Goal: Task Accomplishment & Management: Manage account settings

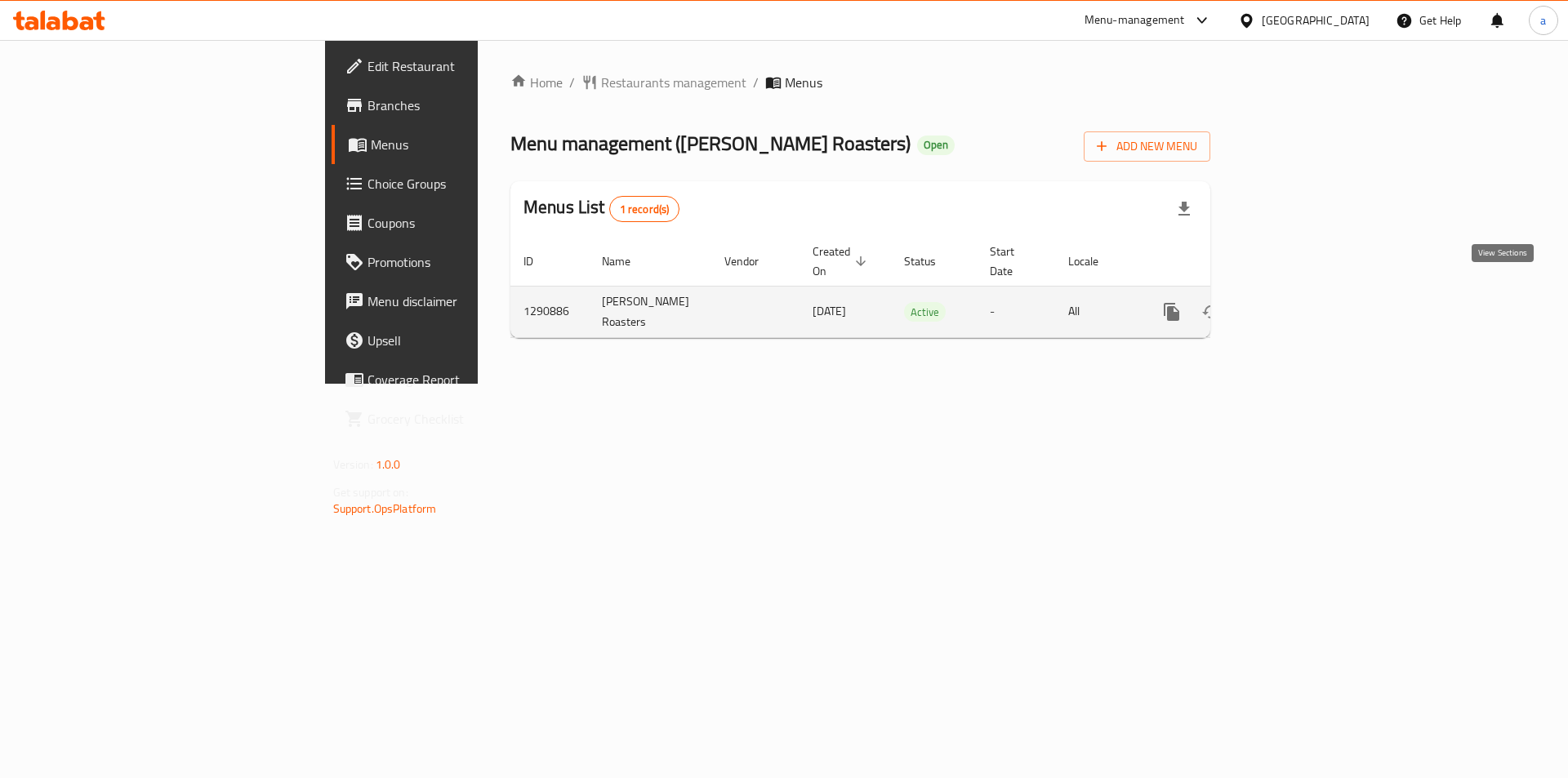
click at [1299, 302] on icon "enhanced table" at bounding box center [1289, 312] width 20 height 20
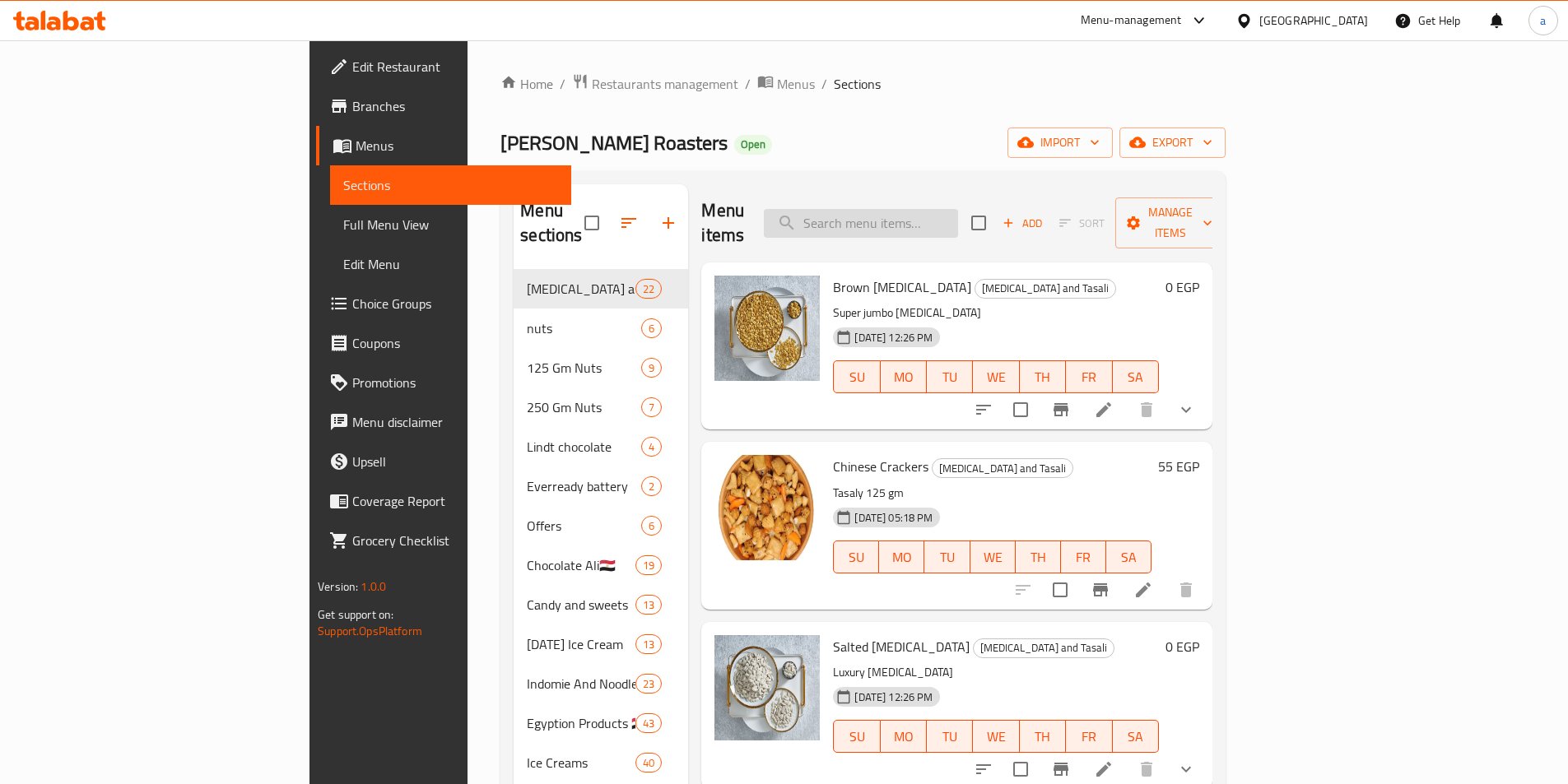
click at [958, 211] on input "search" at bounding box center [861, 223] width 194 height 29
paste input "Peeled Ketchup [MEDICAL_DATA]"
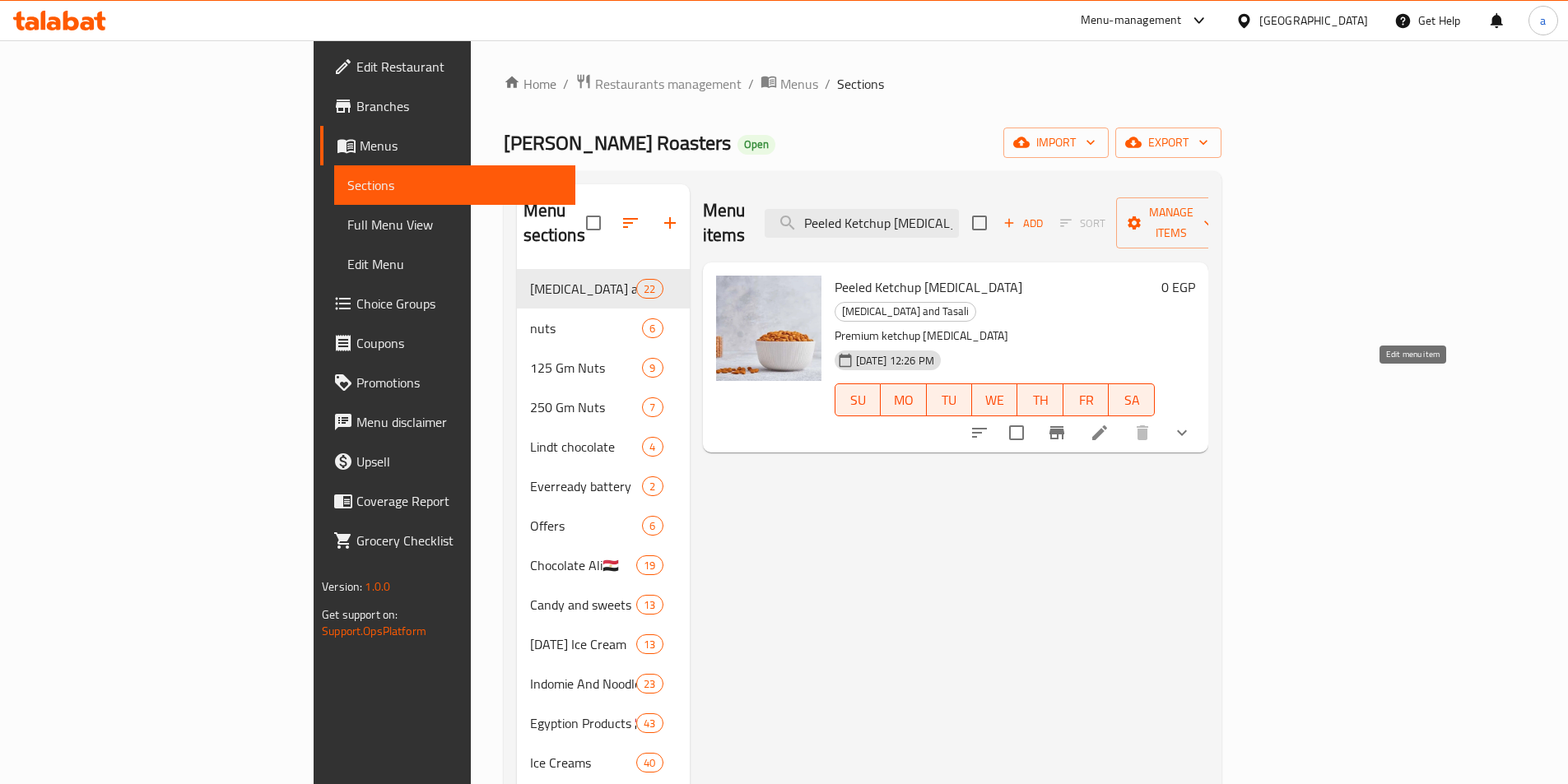
type input "Peeled Ketchup [MEDICAL_DATA]"
click at [1109, 423] on icon at bounding box center [1100, 433] width 20 height 20
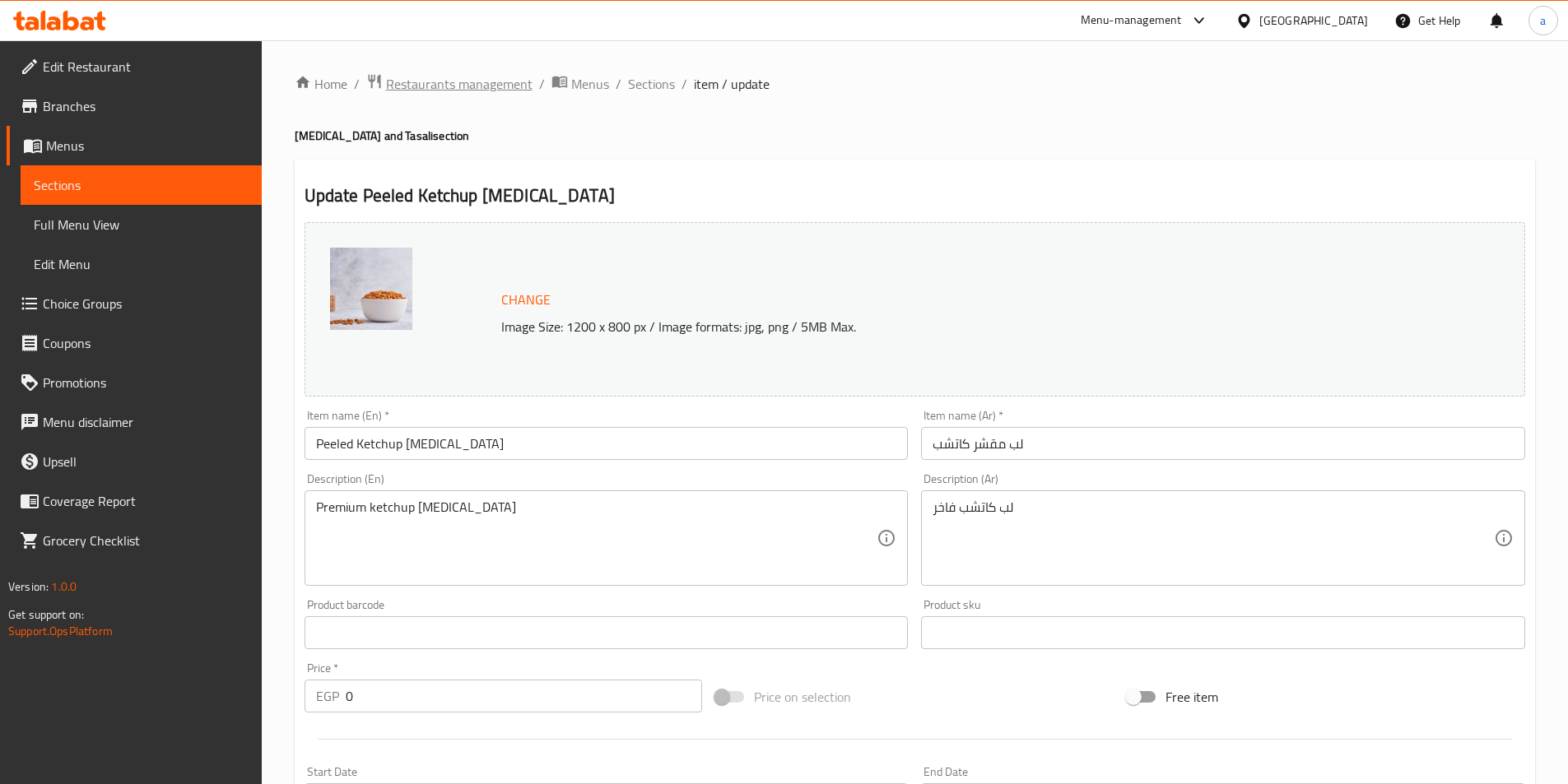
click at [505, 84] on span "Restaurants management" at bounding box center [459, 84] width 147 height 20
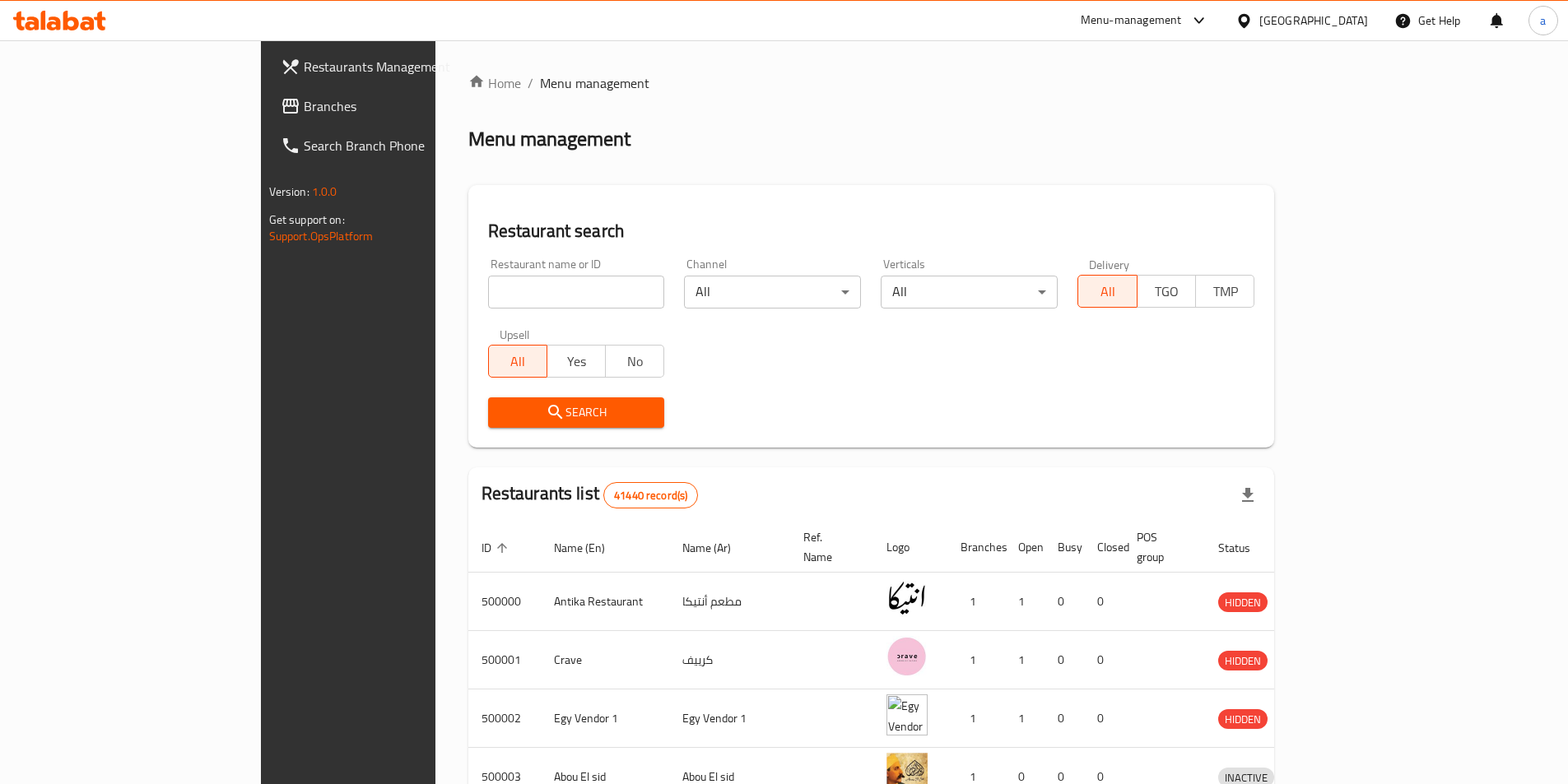
click at [303, 104] on span "Branches" at bounding box center [406, 106] width 206 height 20
